Goal: Task Accomplishment & Management: Manage account settings

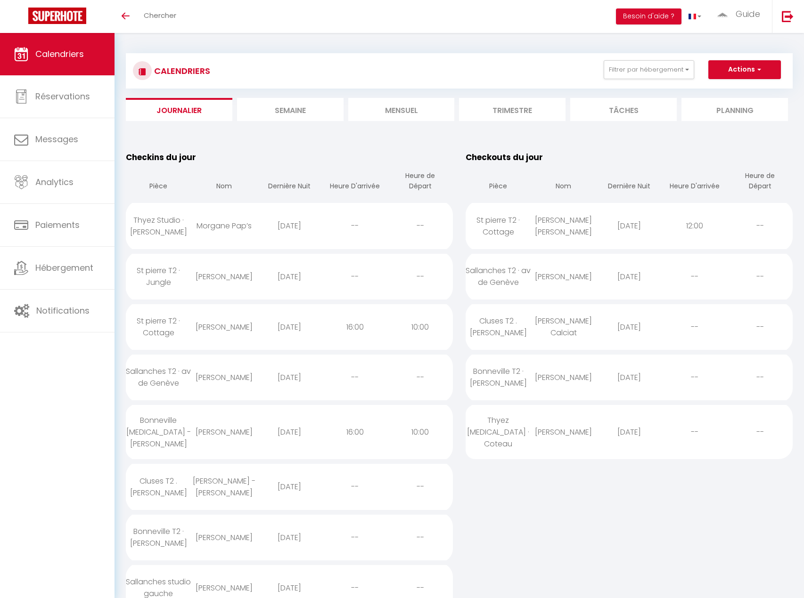
click at [404, 116] on li "Mensuel" at bounding box center [401, 109] width 106 height 23
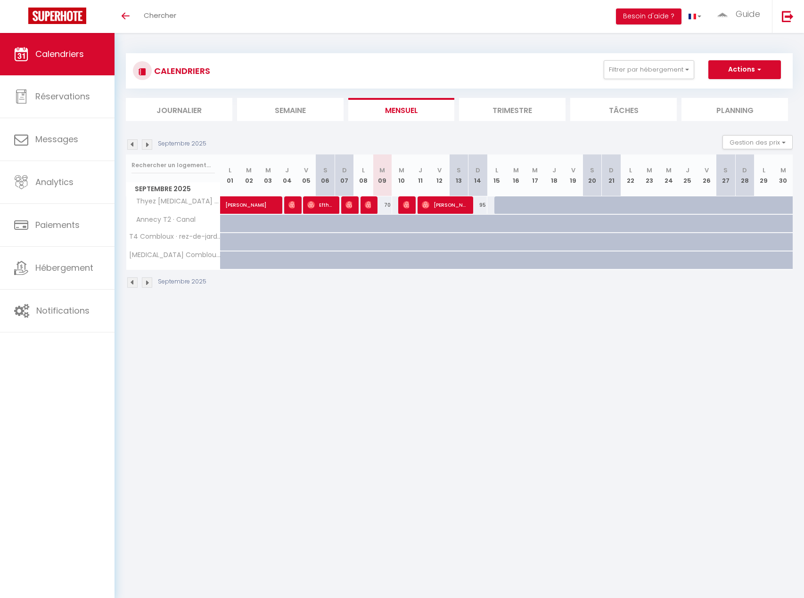
click at [171, 113] on li "Journalier" at bounding box center [179, 109] width 106 height 23
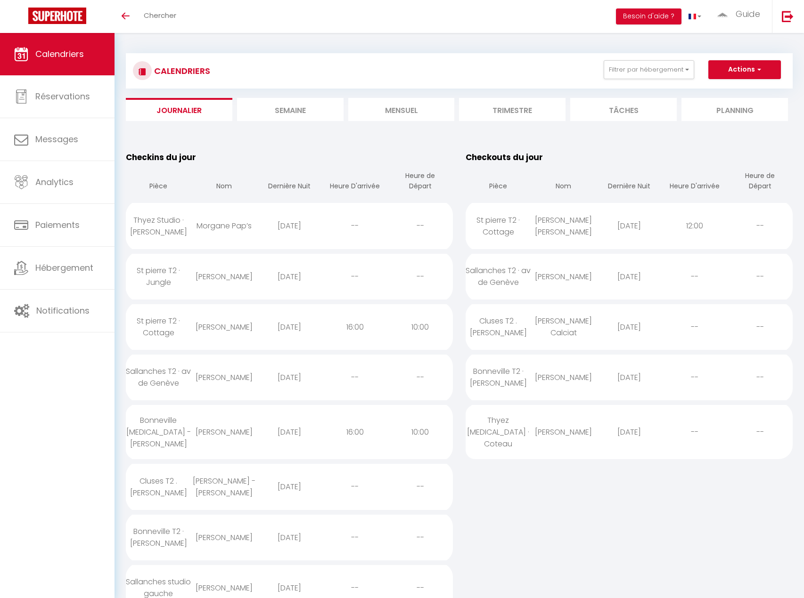
click at [391, 116] on li "Mensuel" at bounding box center [401, 109] width 106 height 23
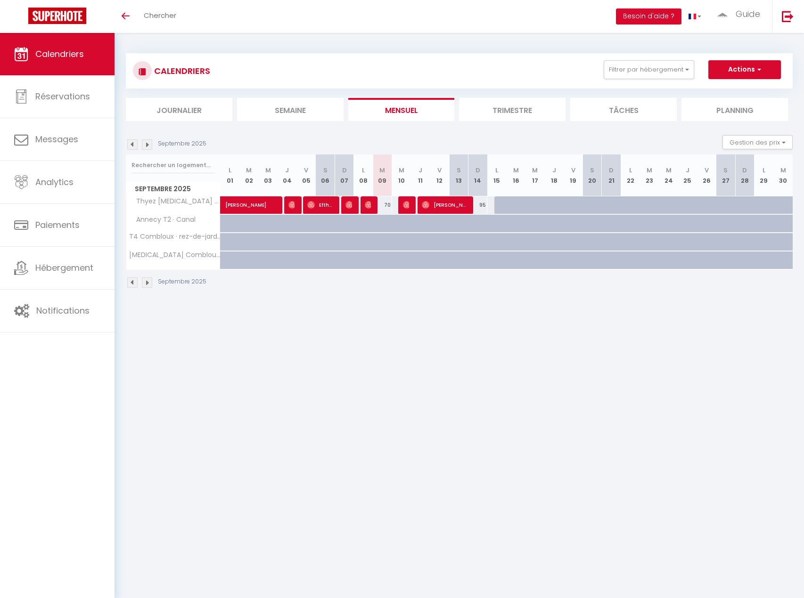
click at [668, 182] on th "M 24" at bounding box center [668, 176] width 19 height 42
click at [668, 177] on th "M 24" at bounding box center [668, 176] width 19 height 42
click at [631, 66] on button "Filtrer par hébergement" at bounding box center [648, 69] width 90 height 19
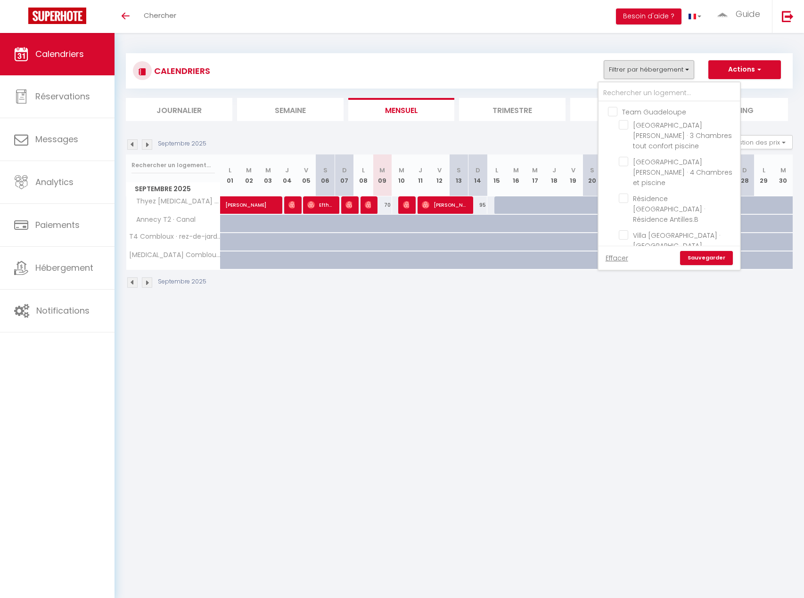
click at [611, 109] on input "Team Guadeloupe" at bounding box center [678, 110] width 141 height 9
checkbox input "true"
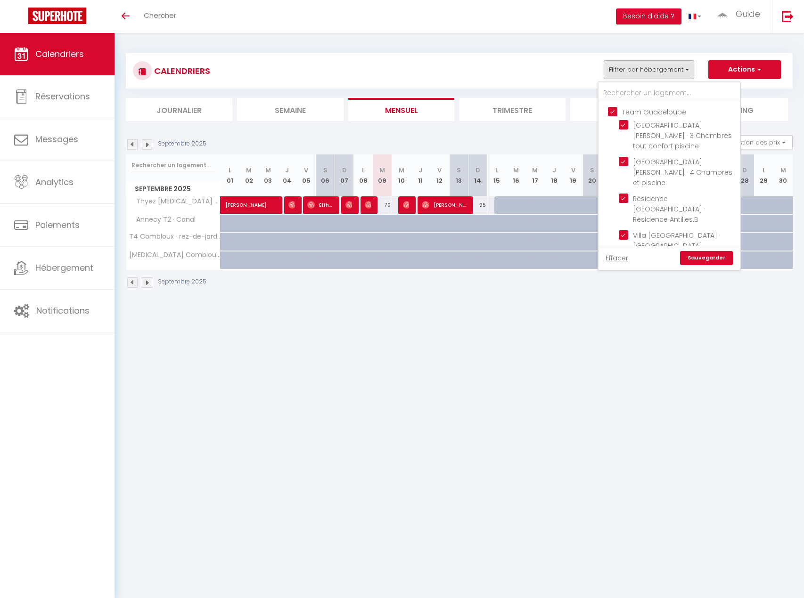
checkbox input "true"
checkbox input "false"
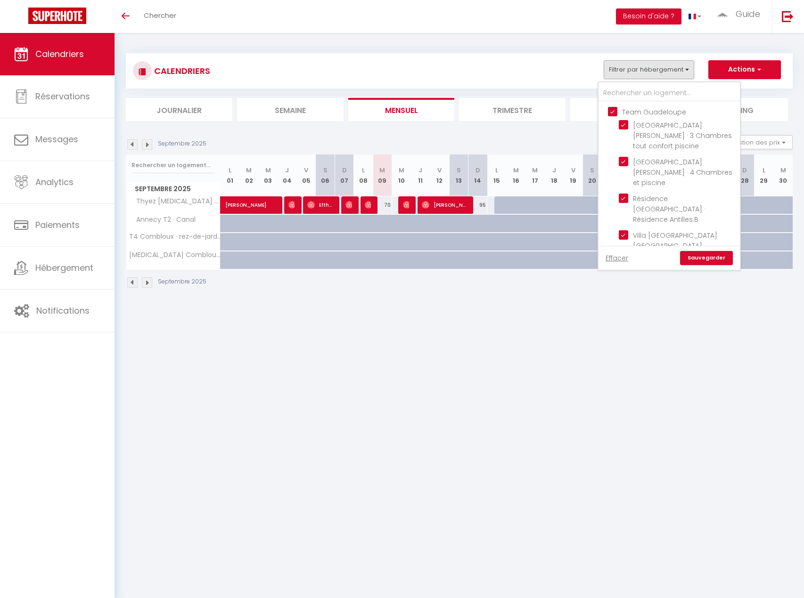
click at [611, 109] on input "Team Guadeloupe" at bounding box center [678, 110] width 141 height 9
checkbox input "false"
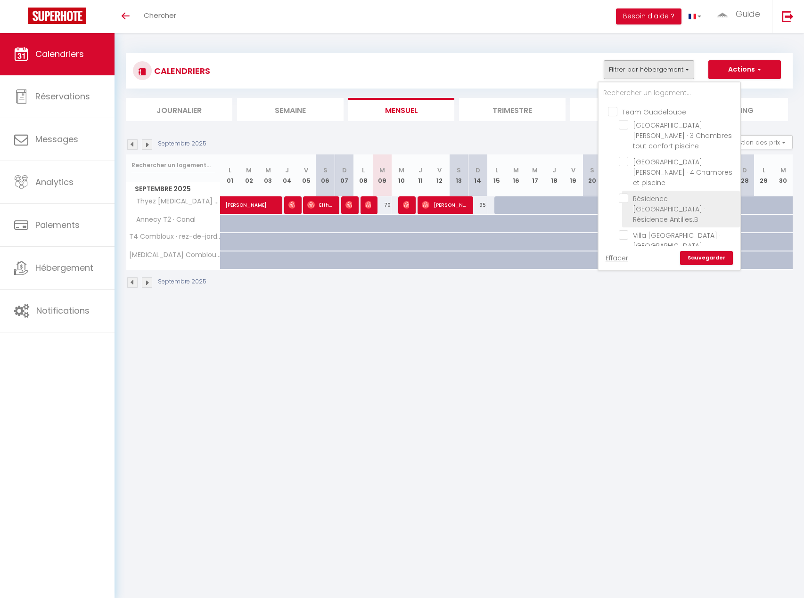
checkbox input "false"
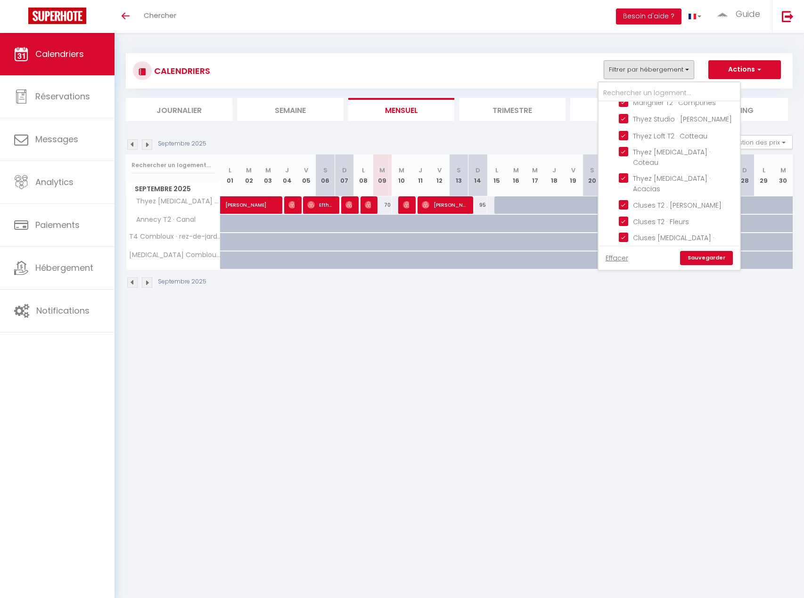
scroll to position [283, 0]
click at [627, 229] on input "Cluses [MEDICAL_DATA] · Commerce" at bounding box center [678, 233] width 118 height 9
checkbox input "false"
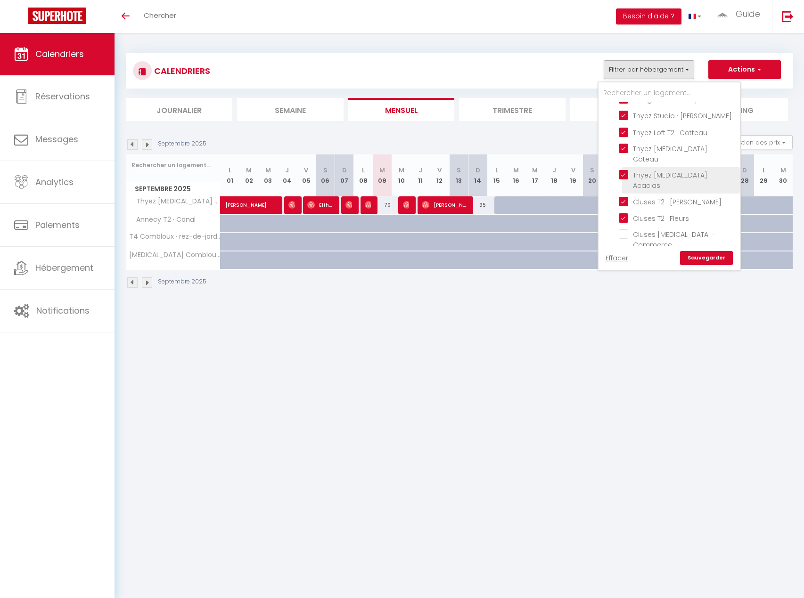
scroll to position [188, 0]
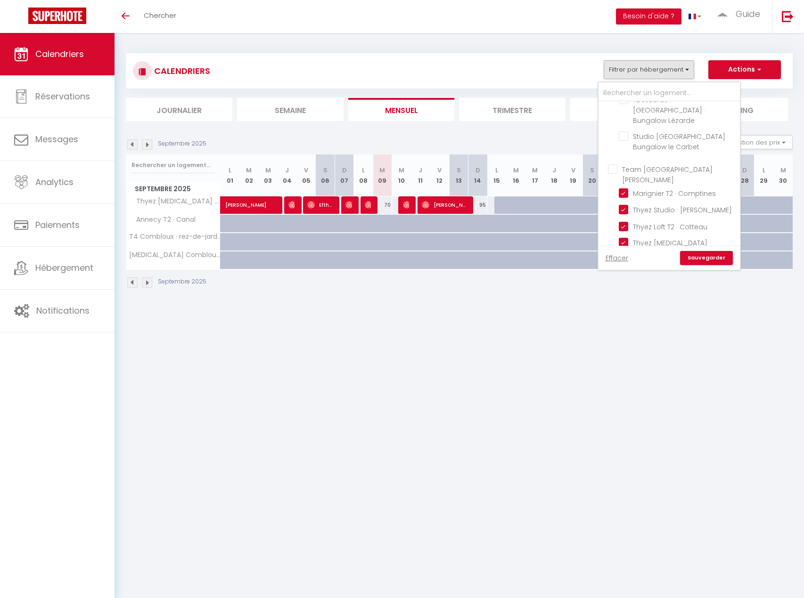
click at [610, 164] on input "Team [GEOGRAPHIC_DATA][PERSON_NAME]" at bounding box center [678, 168] width 141 height 9
checkbox input "true"
checkbox input "false"
click at [610, 164] on input "Team [GEOGRAPHIC_DATA][PERSON_NAME]" at bounding box center [678, 168] width 141 height 9
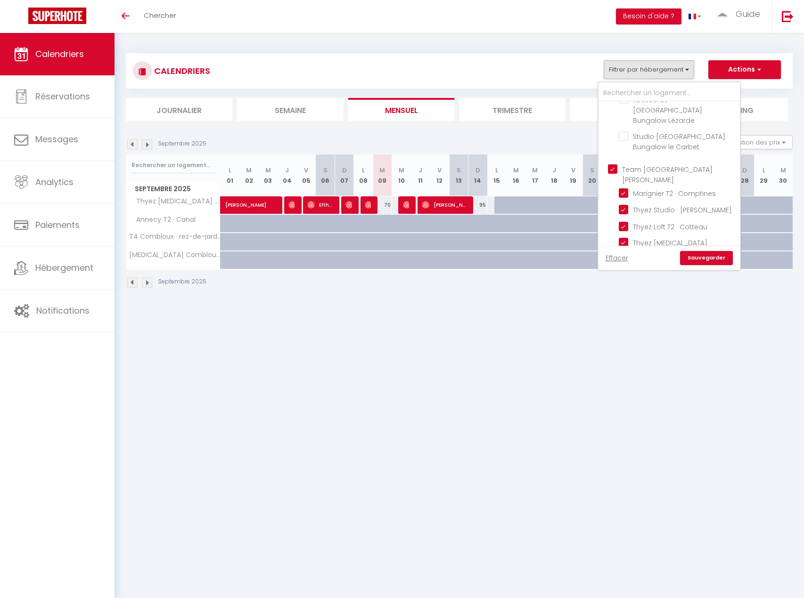
checkbox input "false"
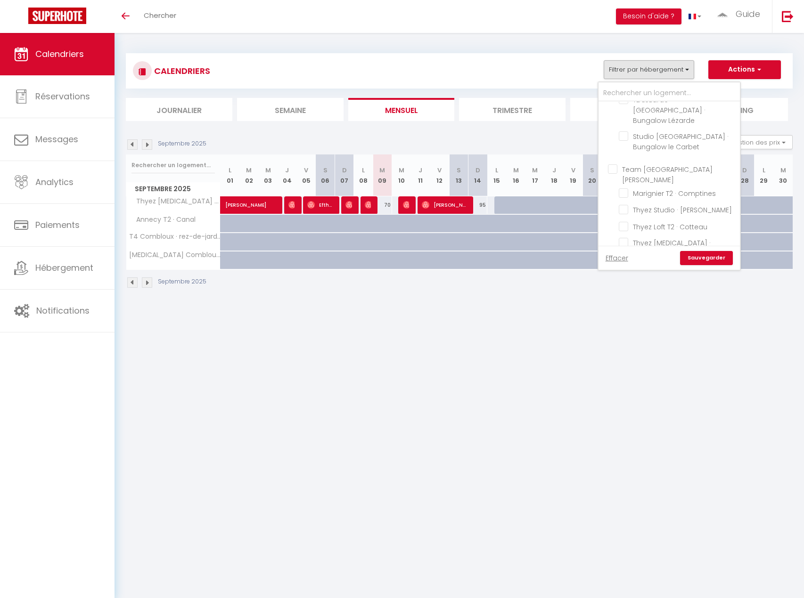
checkbox input "false"
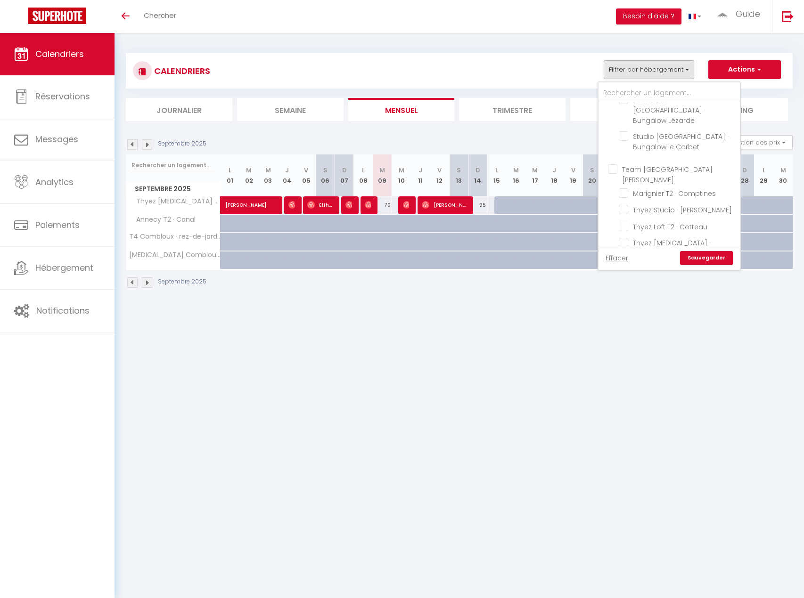
checkbox input "false"
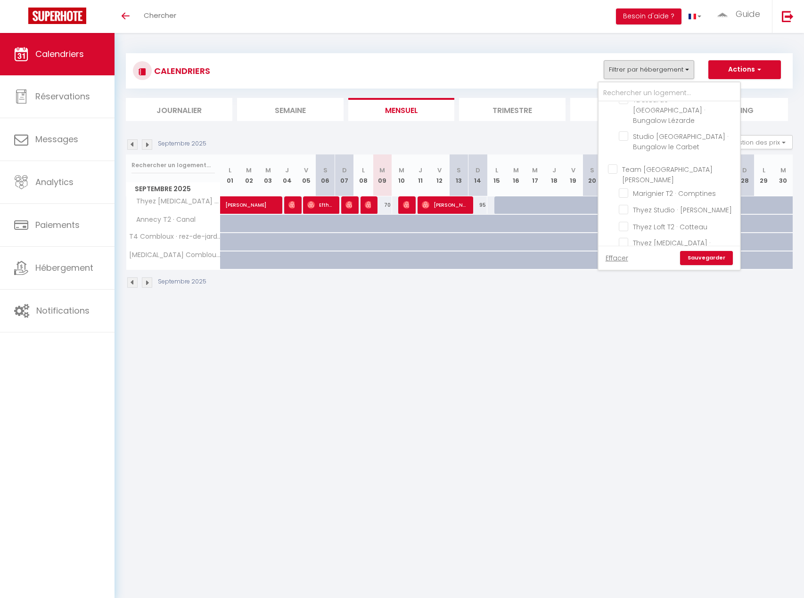
checkbox input "false"
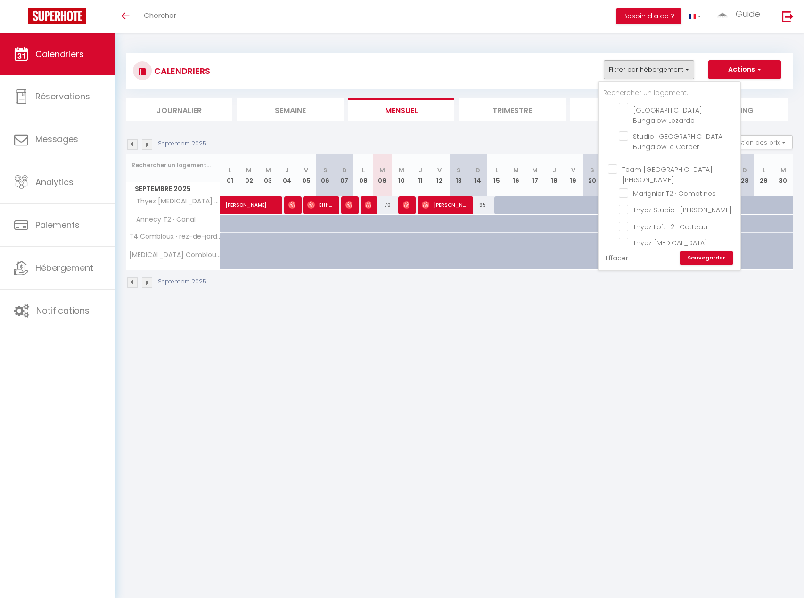
checkbox input "false"
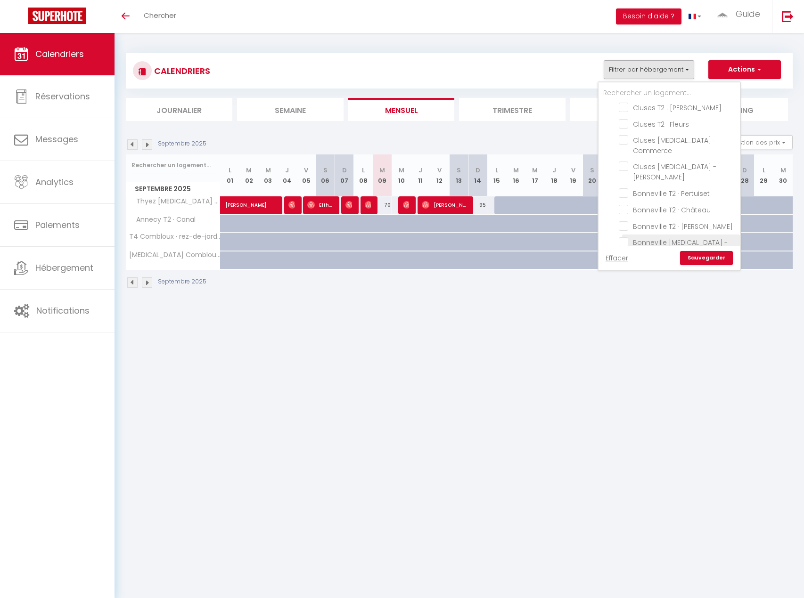
click at [627, 237] on input "Bonneville [MEDICAL_DATA] - [PERSON_NAME]" at bounding box center [678, 241] width 118 height 9
checkbox input "true"
click at [713, 259] on link "Sauvegarder" at bounding box center [706, 258] width 53 height 14
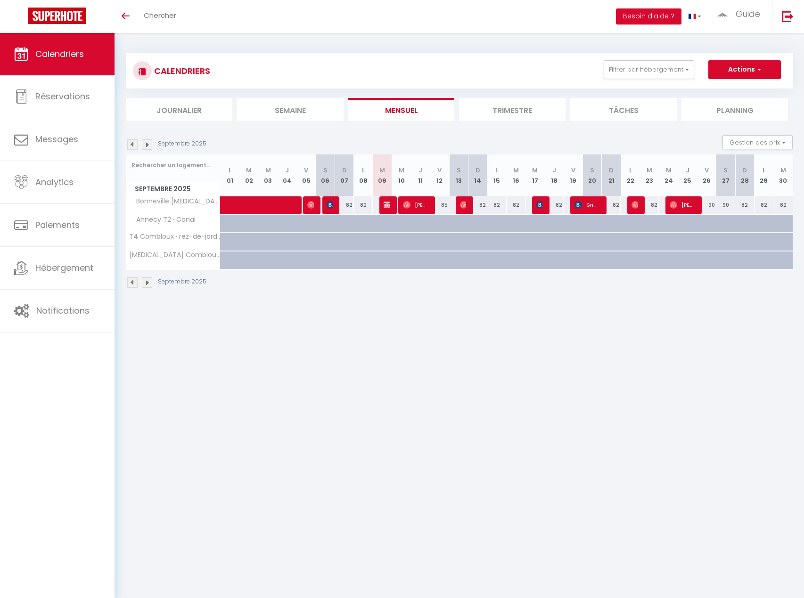
click at [668, 204] on div at bounding box center [674, 205] width 19 height 18
click at [655, 205] on div "82" at bounding box center [649, 204] width 19 height 17
type input "82"
type input "[DATE] Septembre 2025"
type input "Mer 24 Septembre 2025"
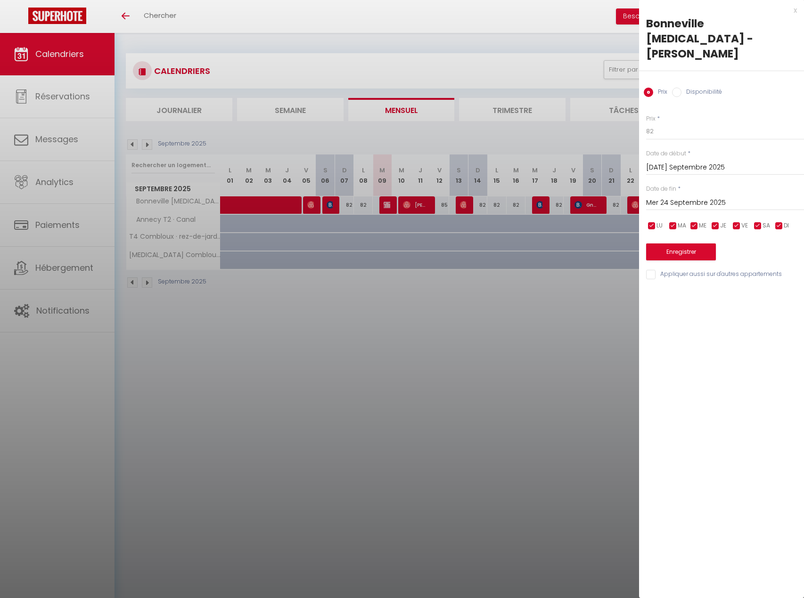
click at [575, 310] on div at bounding box center [402, 299] width 804 height 598
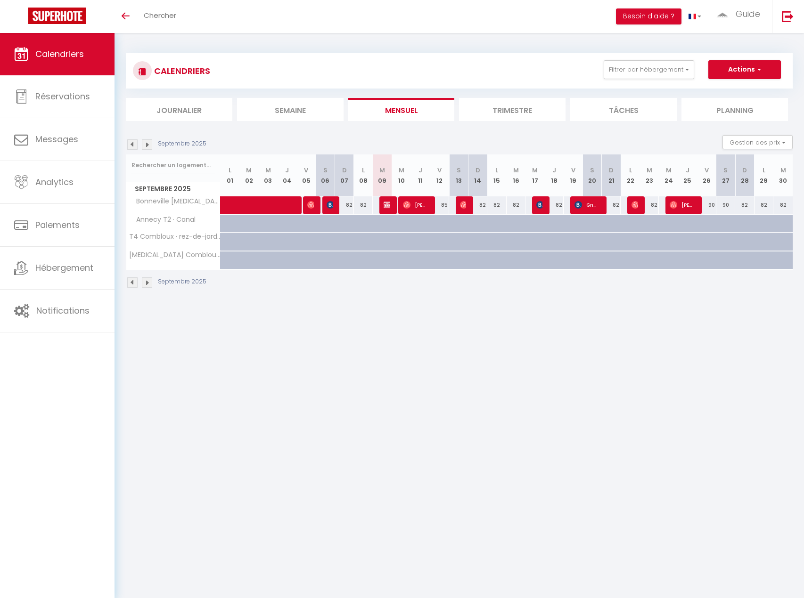
click at [670, 180] on th "M 24" at bounding box center [668, 176] width 19 height 42
click at [670, 182] on th "M 24" at bounding box center [668, 176] width 19 height 42
click at [656, 204] on div "82" at bounding box center [649, 204] width 19 height 17
type input "82"
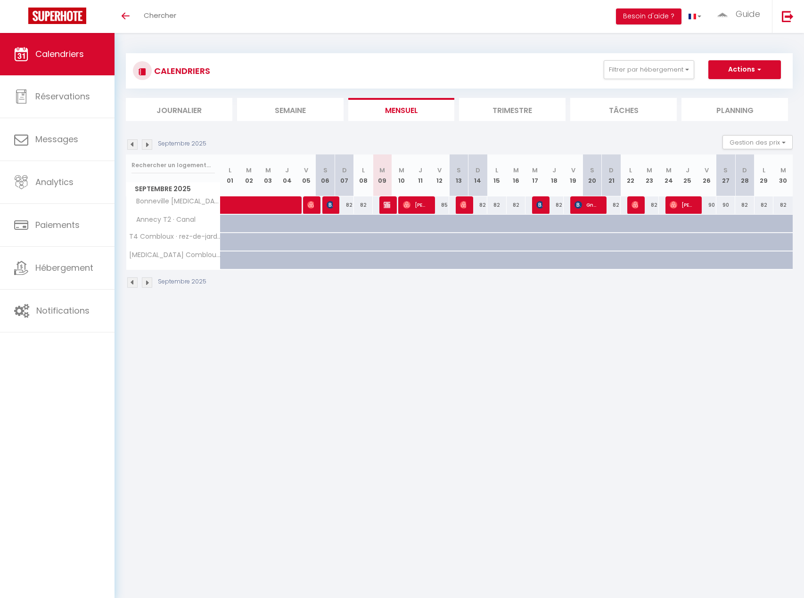
type input "[DATE] Septembre 2025"
type input "Mer 24 Septembre 2025"
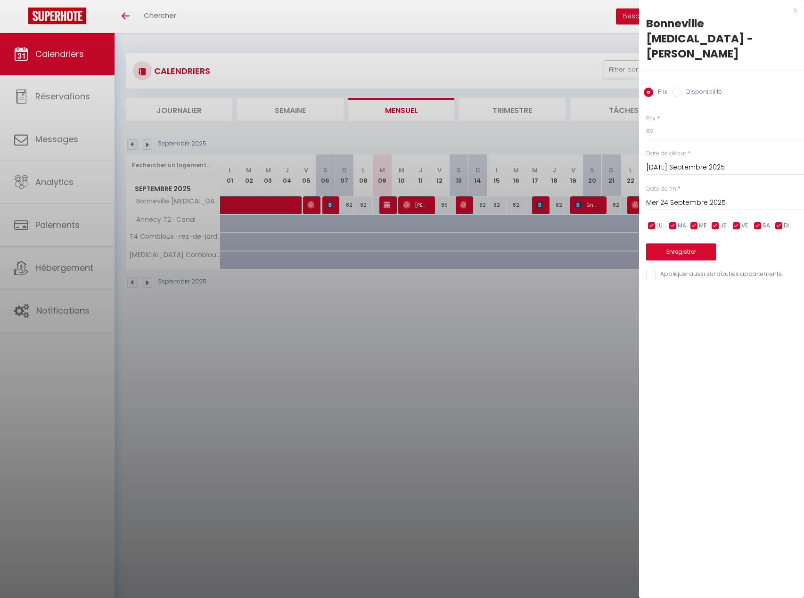
drag, startPoint x: 496, startPoint y: 362, endPoint x: 496, endPoint y: 320, distance: 41.9
click at [496, 360] on div at bounding box center [402, 299] width 804 height 598
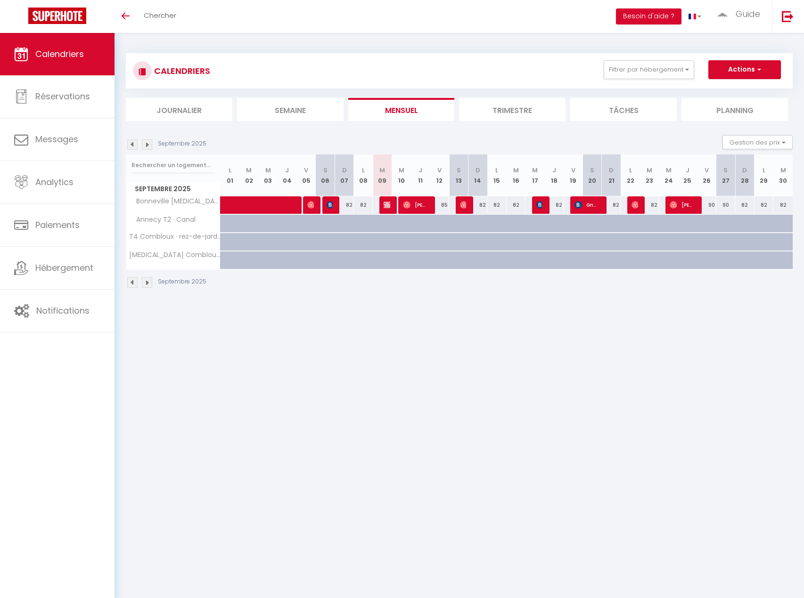
click at [194, 114] on li "Journalier" at bounding box center [179, 109] width 106 height 23
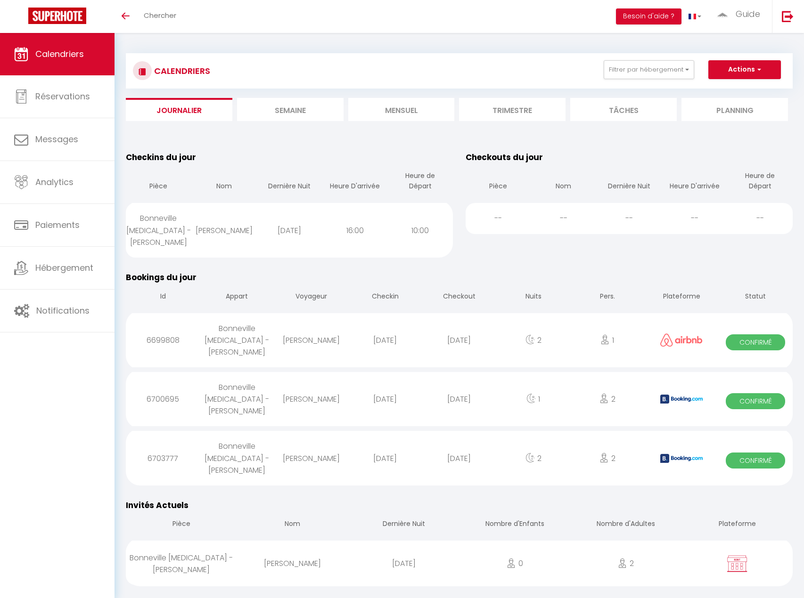
click at [701, 111] on li "Planning" at bounding box center [734, 109] width 106 height 23
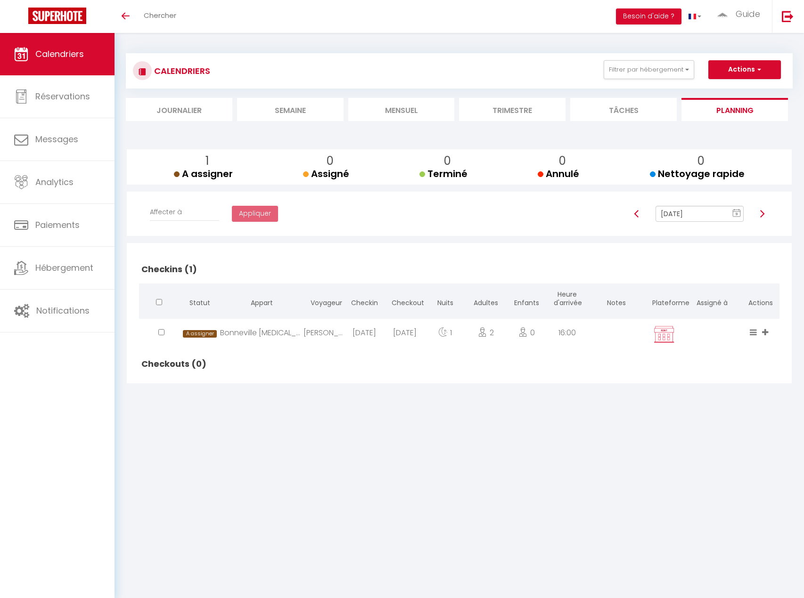
click at [736, 212] on rect at bounding box center [737, 213] width 8 height 7
click at [682, 307] on td "24" at bounding box center [684, 309] width 15 height 15
type input "[DATE]"
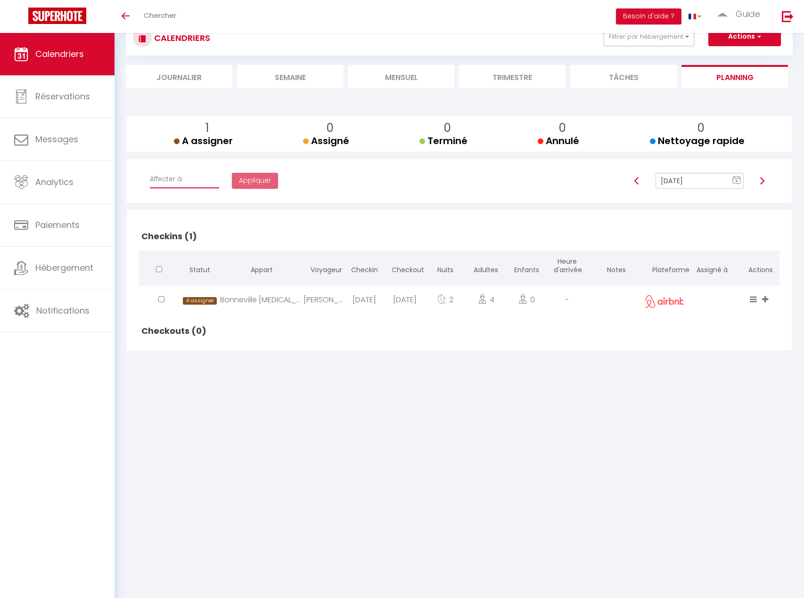
click at [178, 179] on select "Affecter à [PERSON_NAME] [PERSON_NAME] [PERSON_NAME] [PERSON_NAME] Lunion Ca re…" at bounding box center [184, 180] width 69 height 18
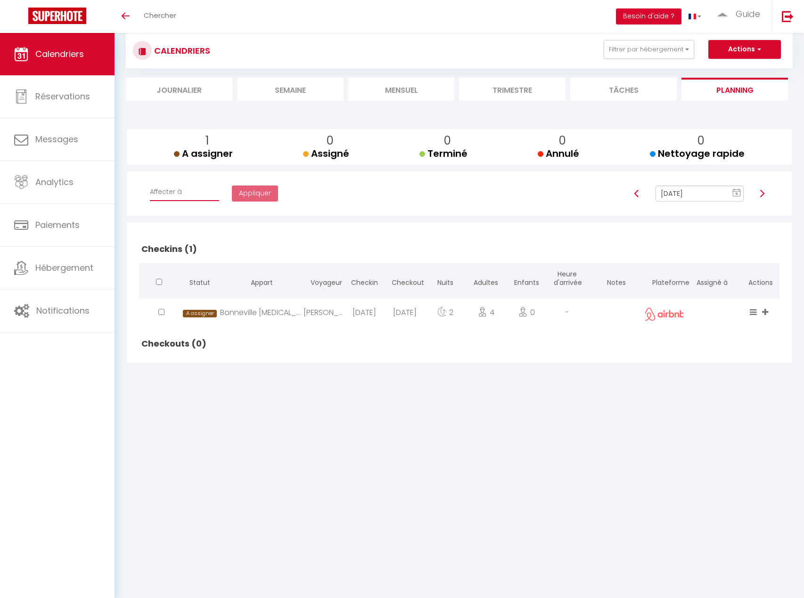
scroll to position [0, 0]
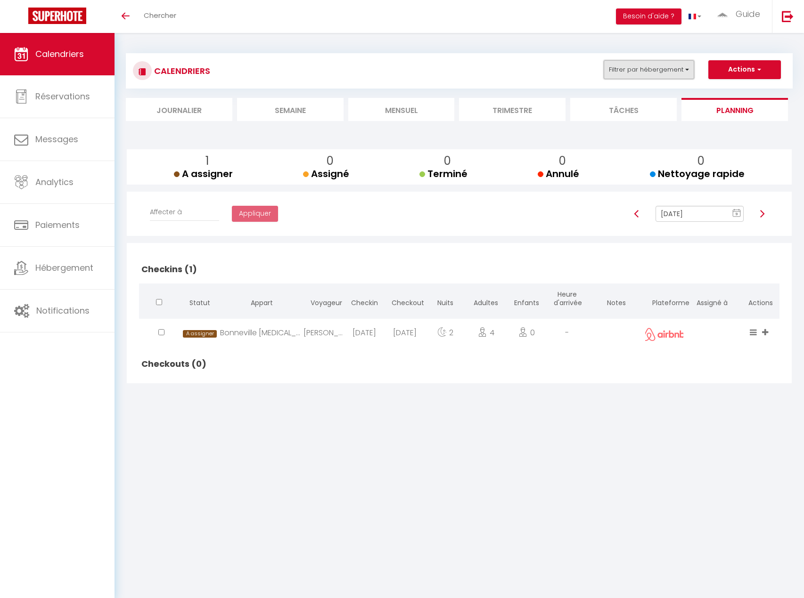
click at [656, 77] on button "Filtrer par hébergement" at bounding box center [648, 69] width 90 height 19
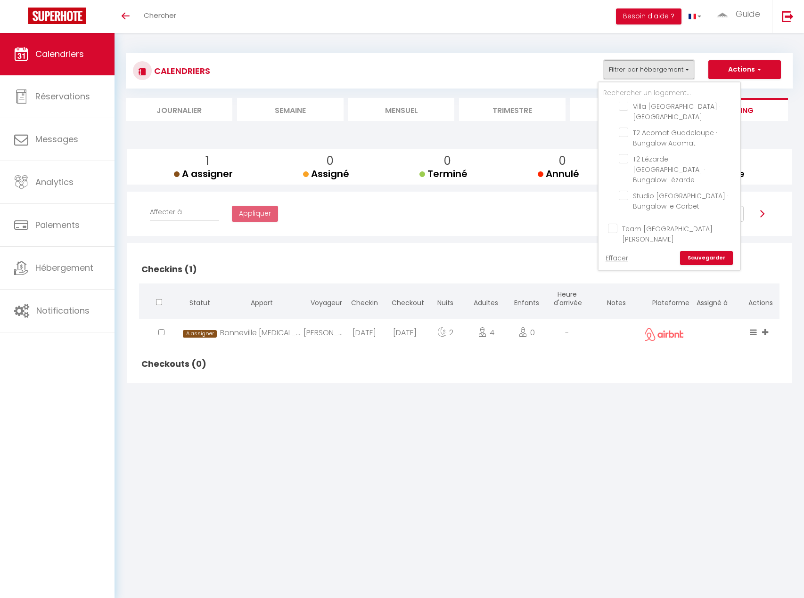
scroll to position [141, 0]
click at [613, 212] on input "Team [GEOGRAPHIC_DATA][PERSON_NAME]" at bounding box center [678, 216] width 141 height 9
checkbox input "true"
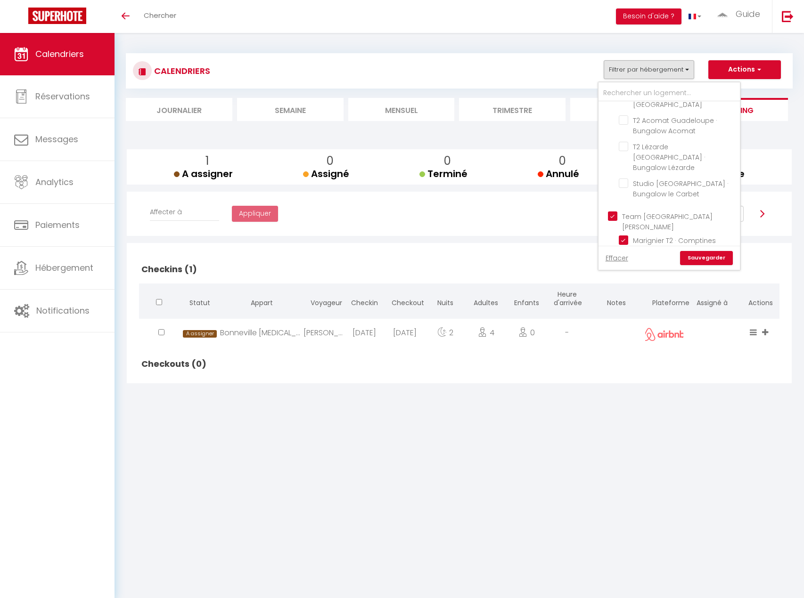
checkbox input "true"
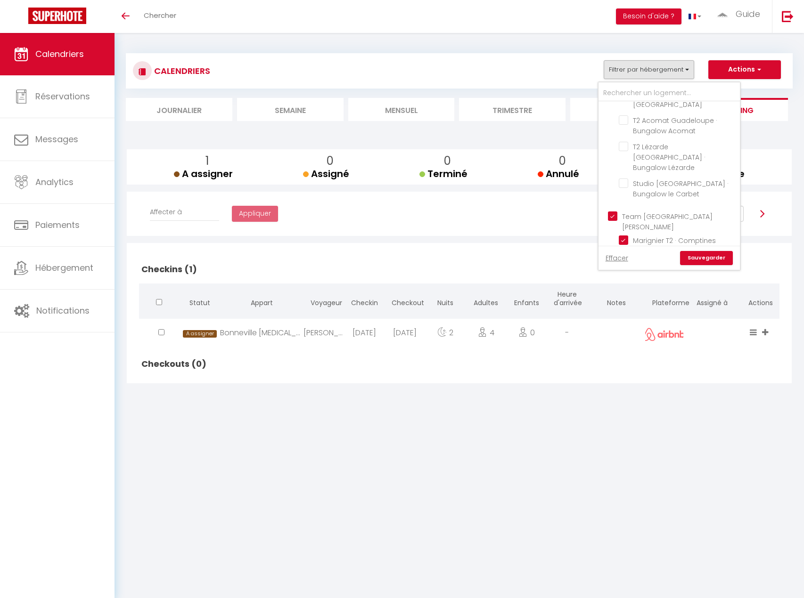
checkbox input "true"
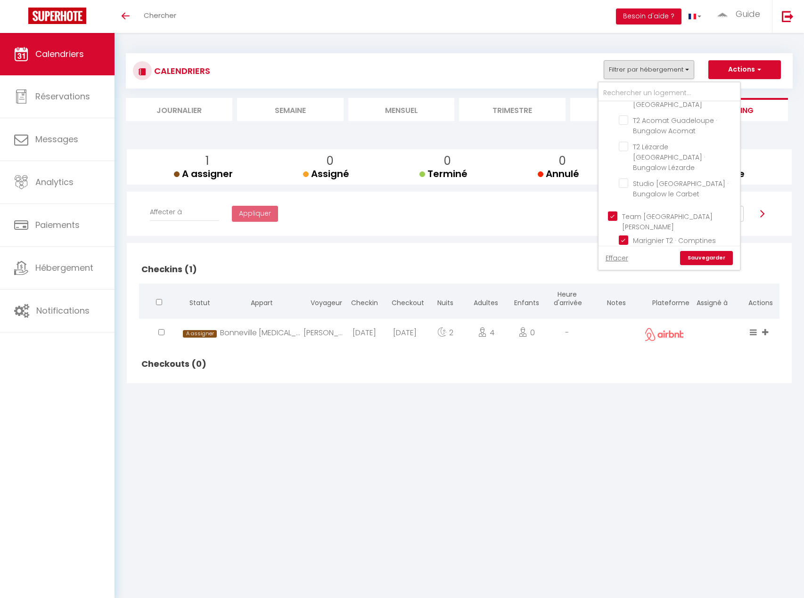
checkbox input "true"
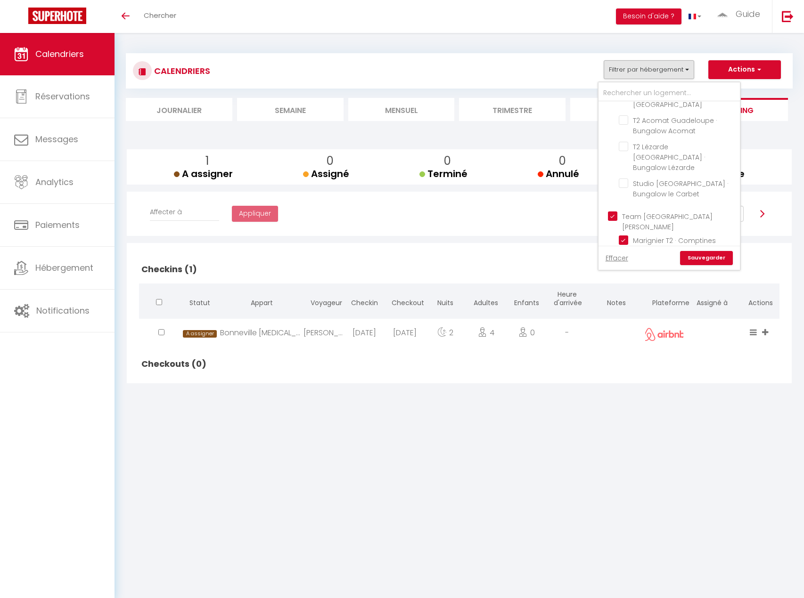
checkbox input "true"
checkbox input "false"
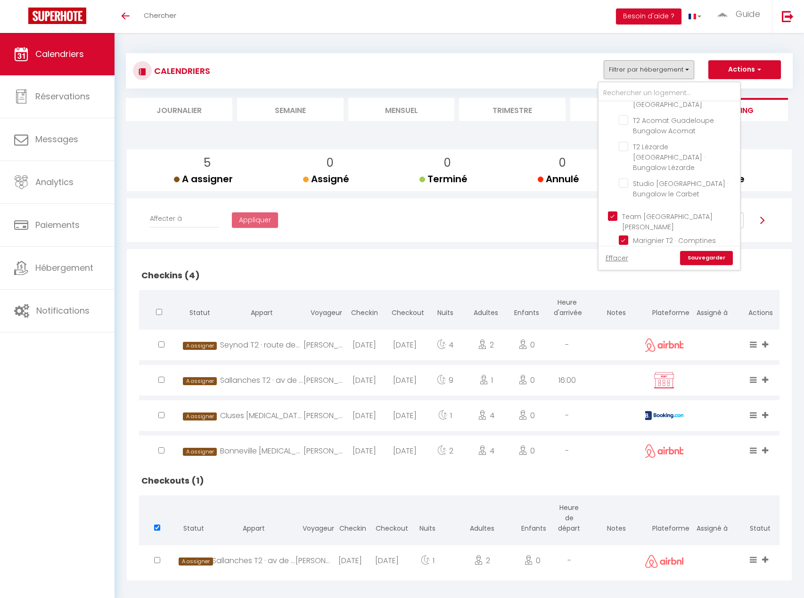
click at [705, 258] on link "Sauvegarder" at bounding box center [706, 258] width 53 height 14
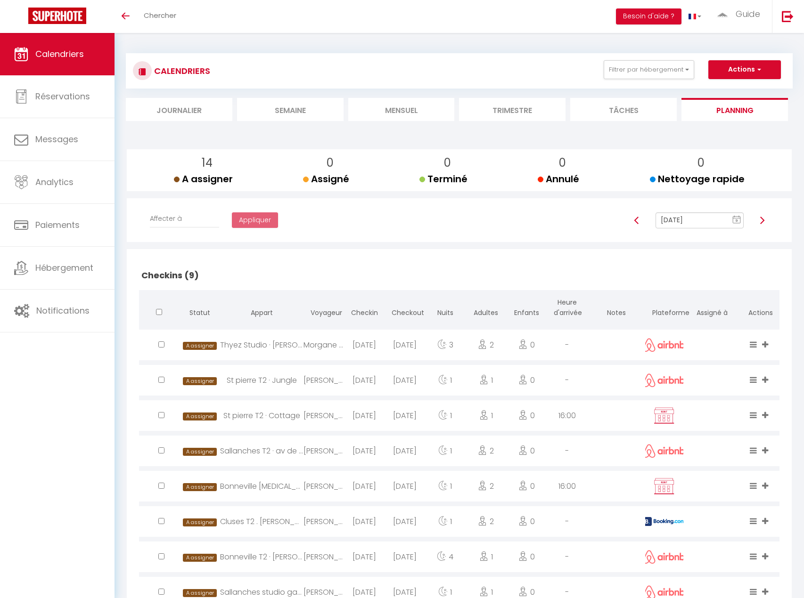
click at [734, 222] on rect at bounding box center [737, 220] width 8 height 7
click at [680, 318] on td "24" at bounding box center [684, 316] width 15 height 15
type input "[DATE]"
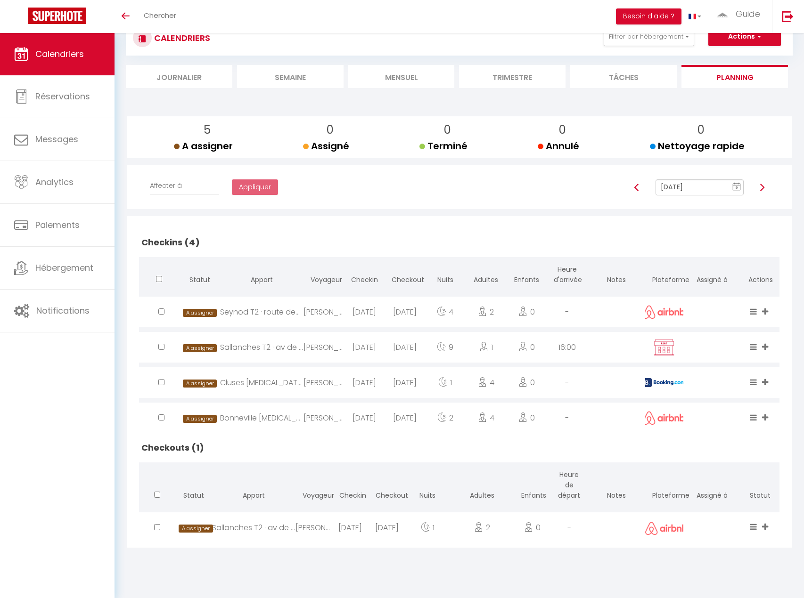
scroll to position [0, 0]
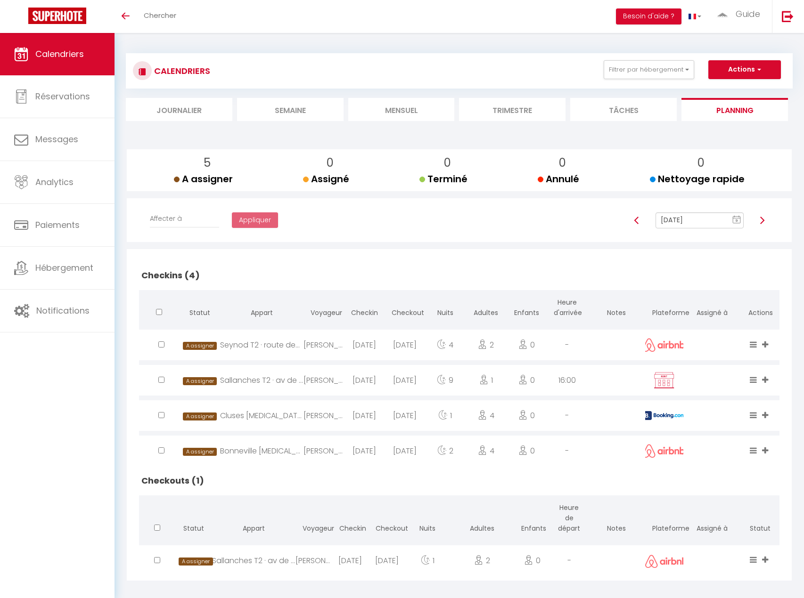
click at [757, 347] on span at bounding box center [754, 345] width 9 height 11
click at [766, 347] on icon at bounding box center [765, 345] width 6 height 8
click at [579, 270] on h2 "Checkins (4)" at bounding box center [459, 275] width 640 height 29
